Goal: Information Seeking & Learning: Learn about a topic

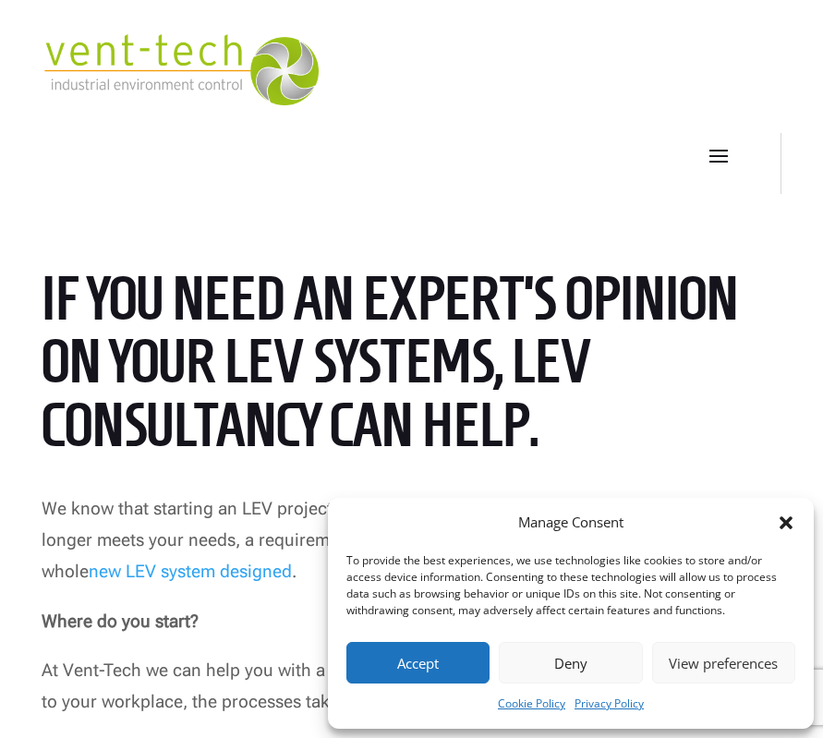
scroll to position [646, 0]
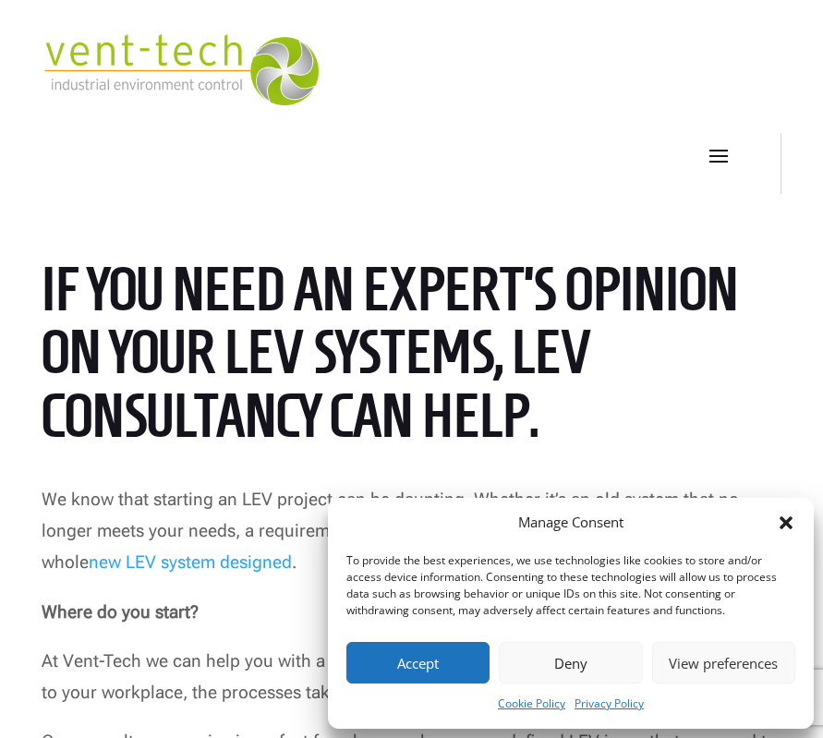
click at [787, 522] on icon "Close dialog" at bounding box center [785, 522] width 13 height 13
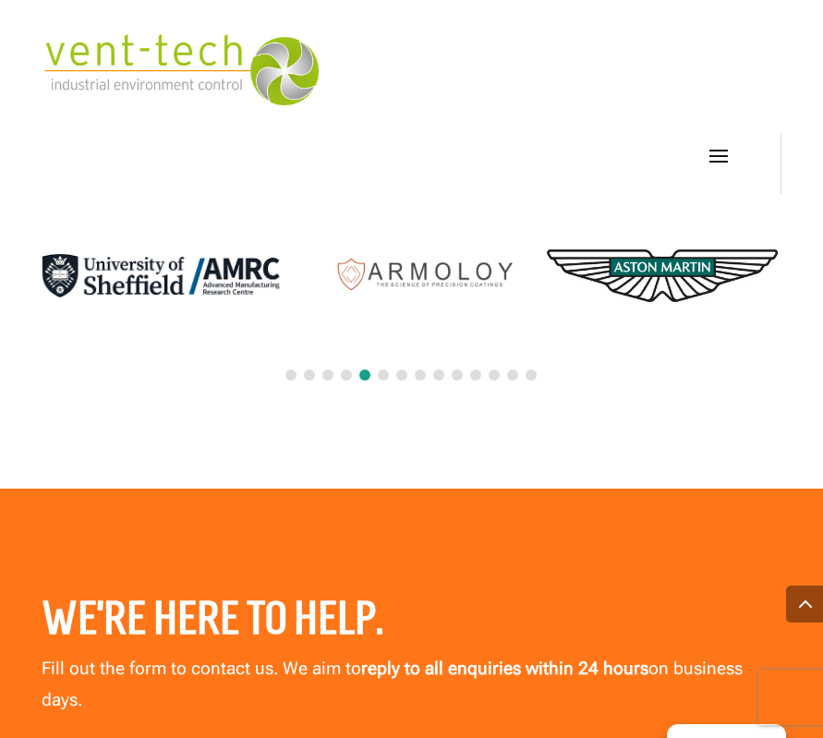
scroll to position [5171, 0]
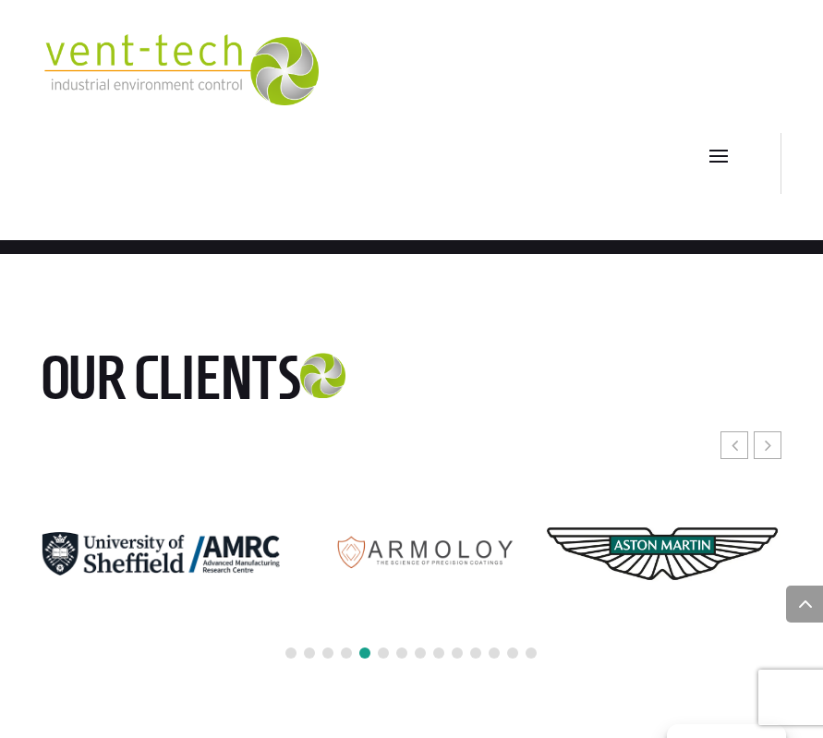
click at [390, 650] on div at bounding box center [412, 653] width 741 height 41
click at [415, 652] on span at bounding box center [420, 652] width 11 height 11
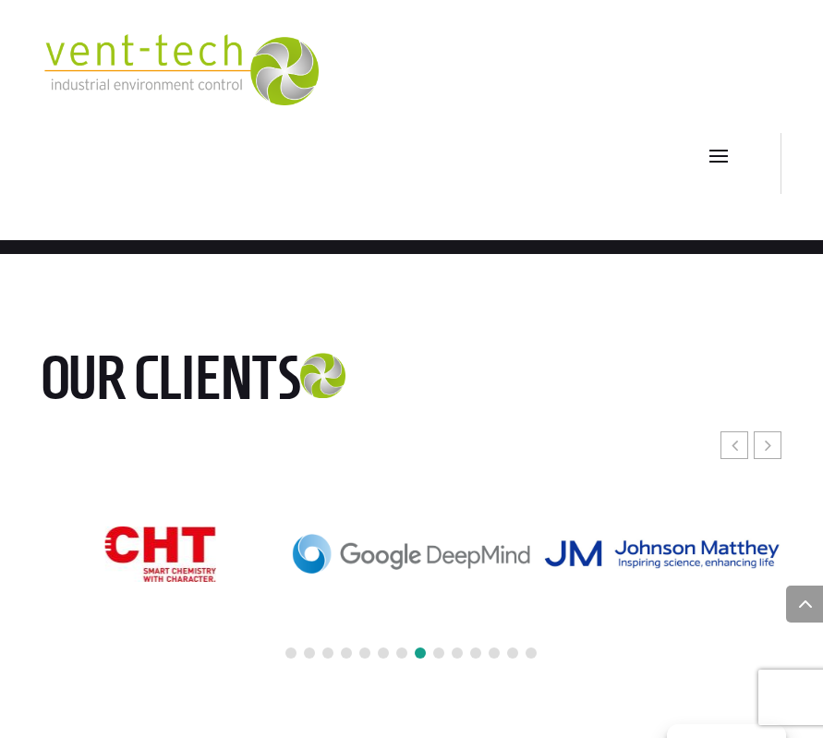
click at [421, 644] on div at bounding box center [412, 653] width 741 height 41
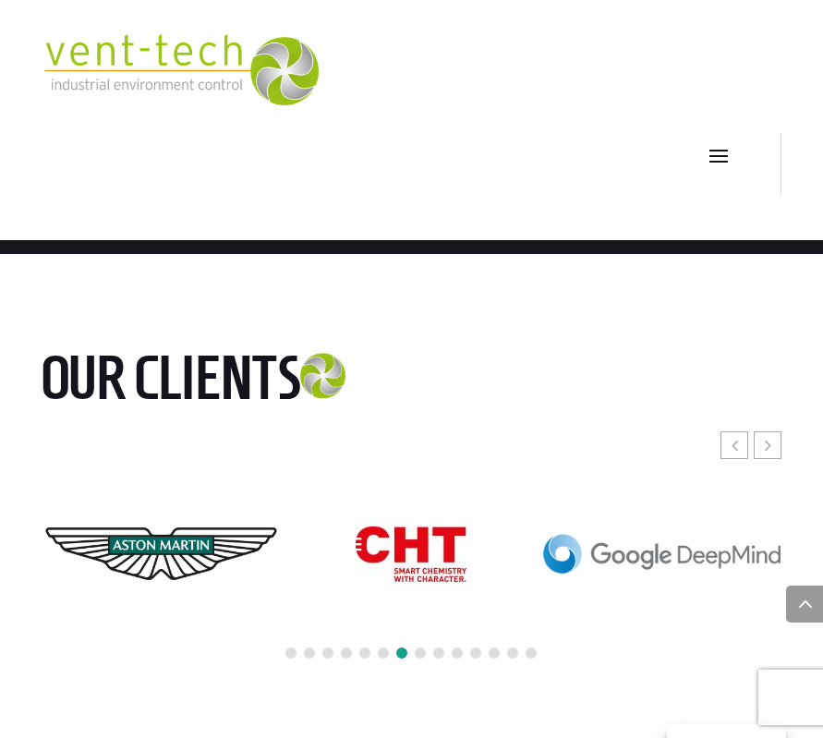
click at [482, 644] on div at bounding box center [412, 653] width 741 height 41
click at [469, 649] on div at bounding box center [412, 653] width 741 height 41
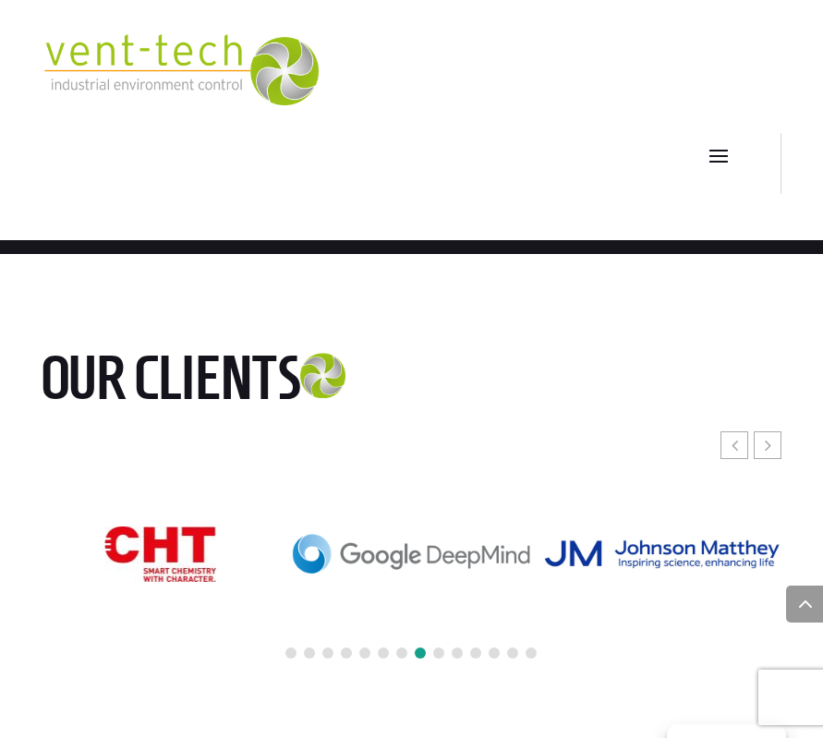
click at [476, 652] on span at bounding box center [475, 652] width 11 height 11
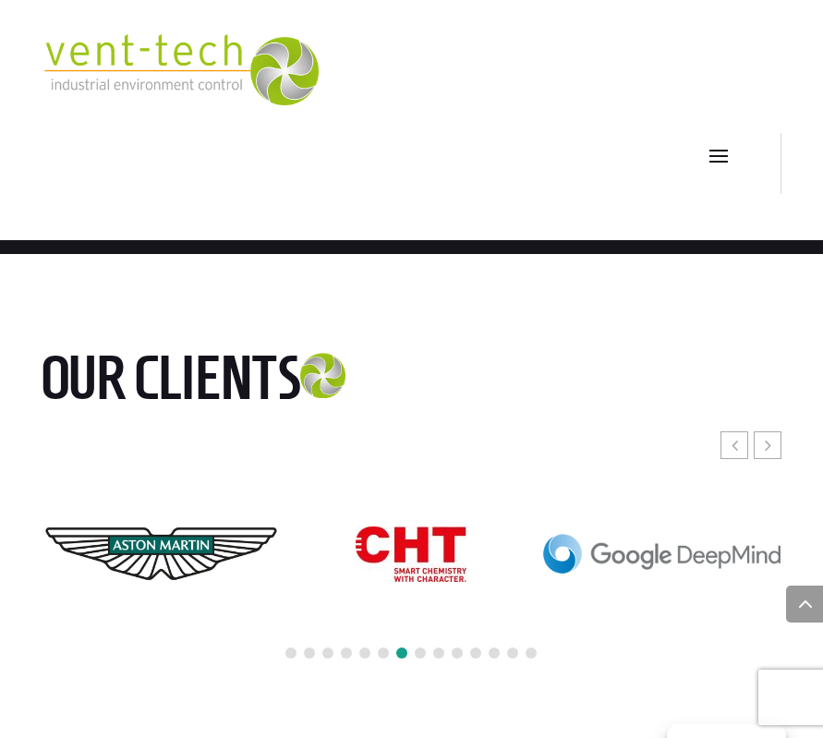
click at [527, 661] on div at bounding box center [412, 653] width 741 height 41
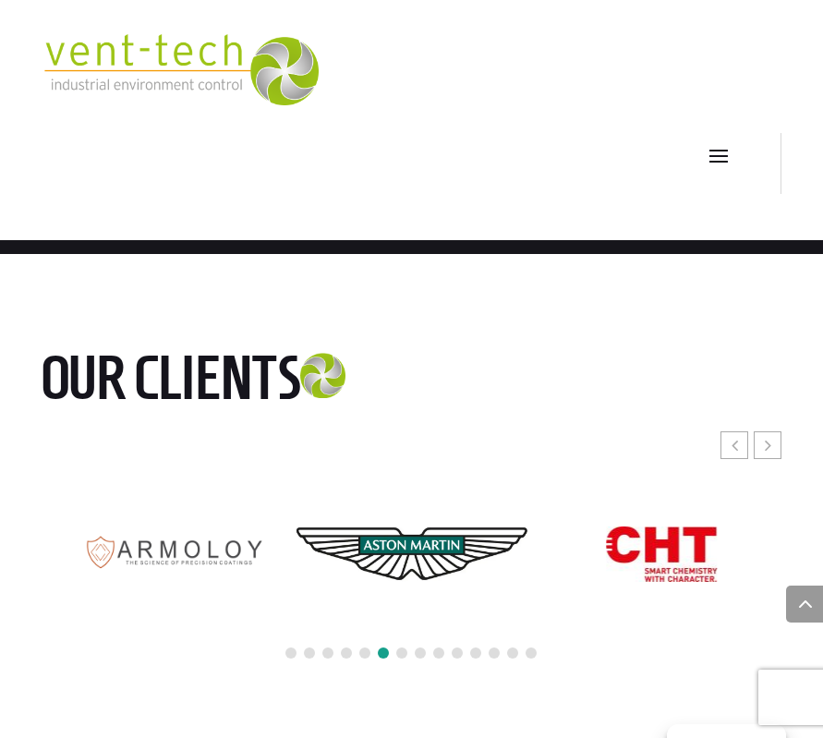
click at [530, 654] on span at bounding box center [530, 652] width 11 height 11
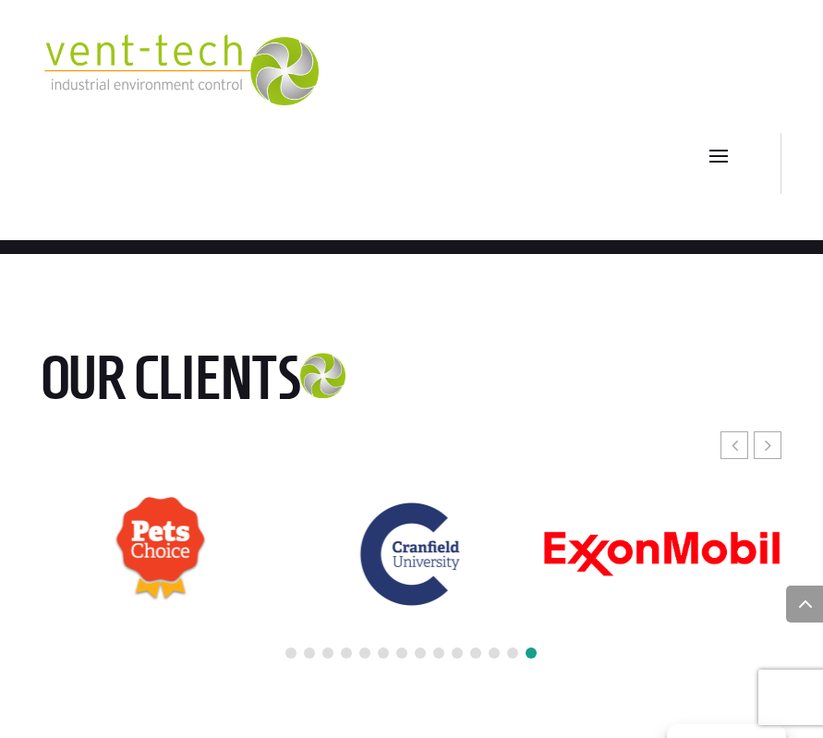
click at [530, 654] on span at bounding box center [530, 652] width 11 height 11
click at [501, 654] on div at bounding box center [412, 653] width 741 height 41
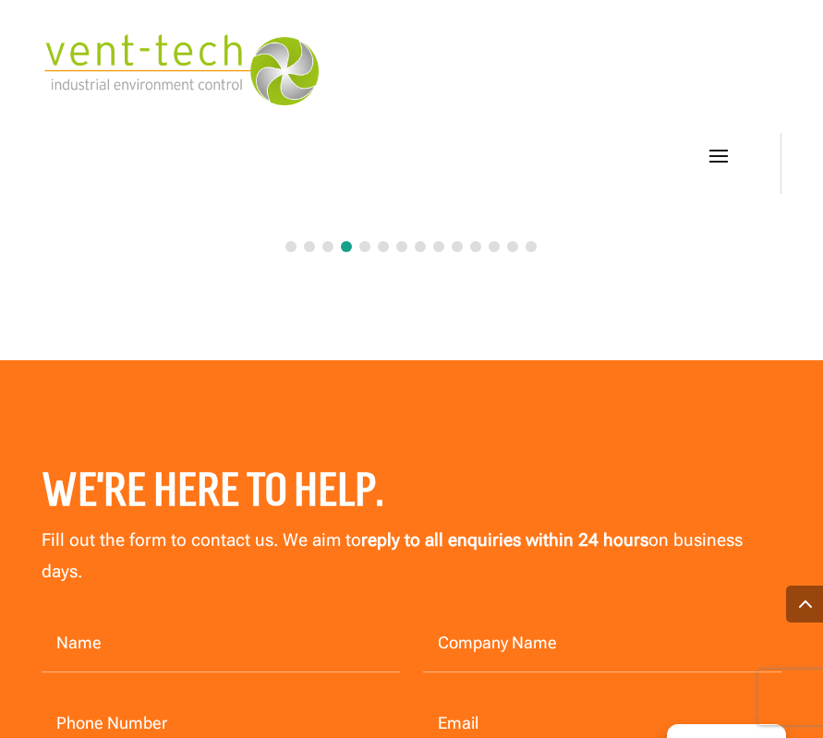
scroll to position [5204, 0]
